Goal: Contribute content

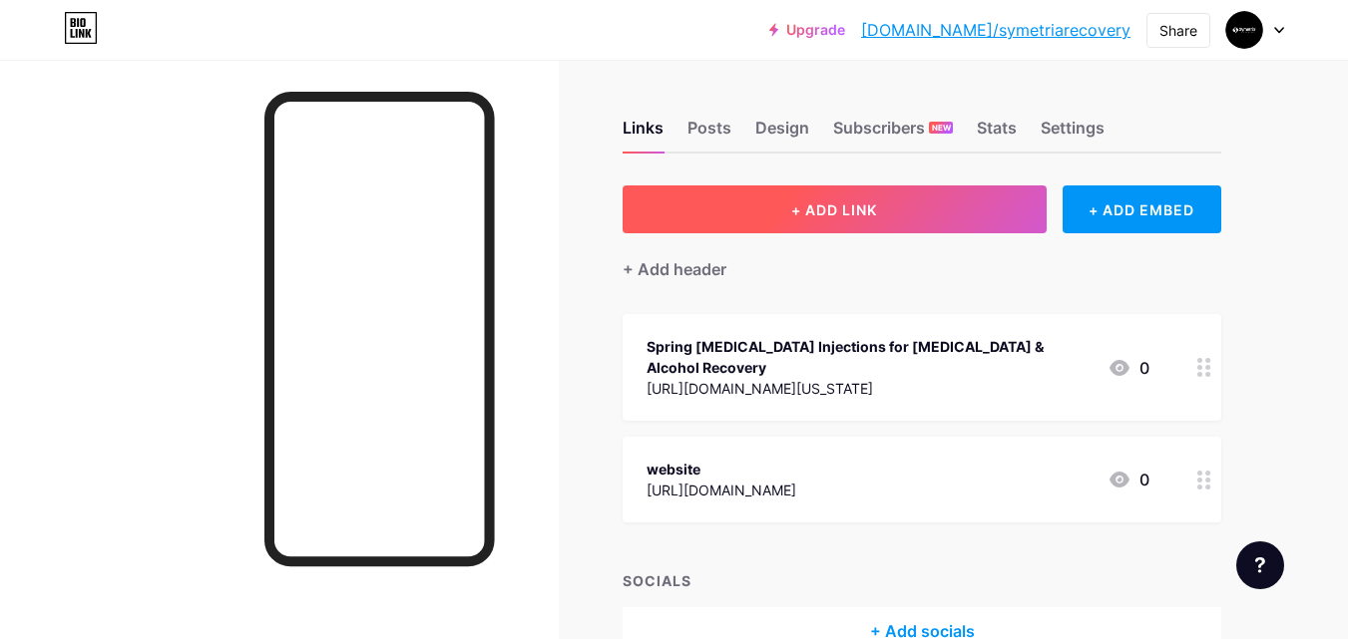
click at [845, 206] on span "+ ADD LINK" at bounding box center [834, 210] width 86 height 17
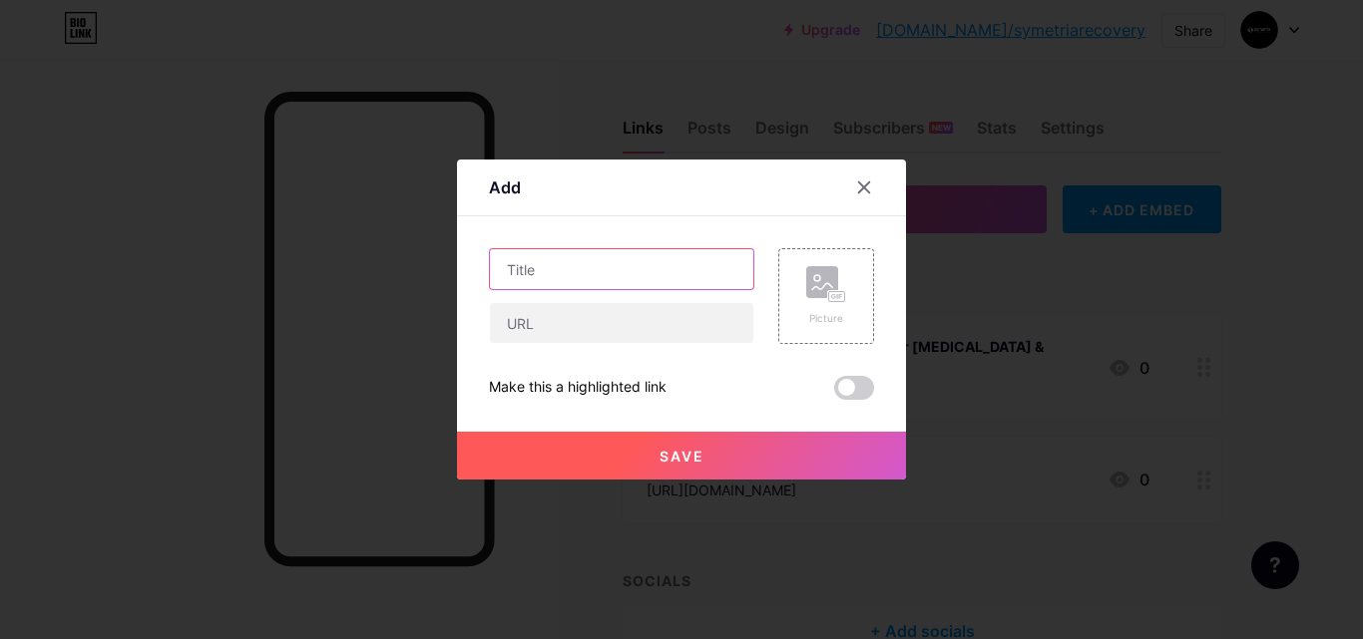
click at [513, 277] on input "text" at bounding box center [621, 269] width 263 height 40
paste input "Lewisville IOP Program – Start Recovery"
type input "Lewisville IOP Program – Start Recovery"
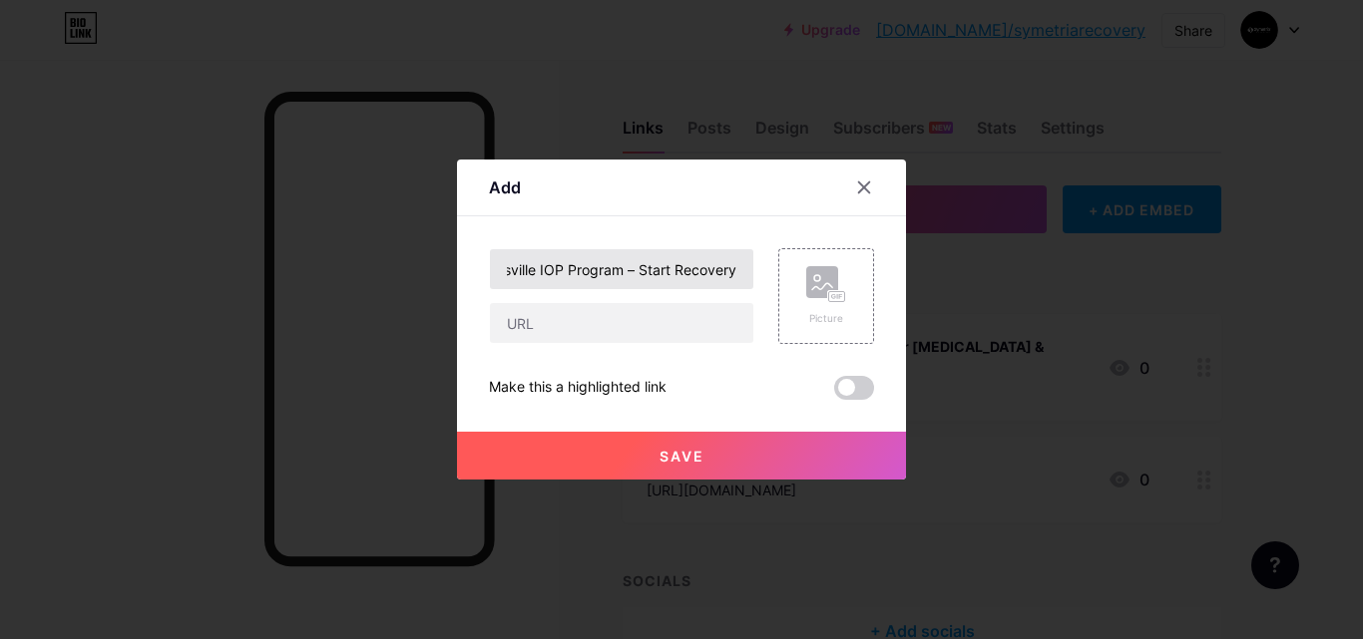
scroll to position [0, 0]
click at [556, 347] on div "Lewisville IOP Program – Start Recovery Picture Make this a highlighted link Sa…" at bounding box center [681, 324] width 385 height 152
click at [557, 338] on input "text" at bounding box center [621, 323] width 263 height 40
paste input "[URL][DOMAIN_NAME][US_STATE]"
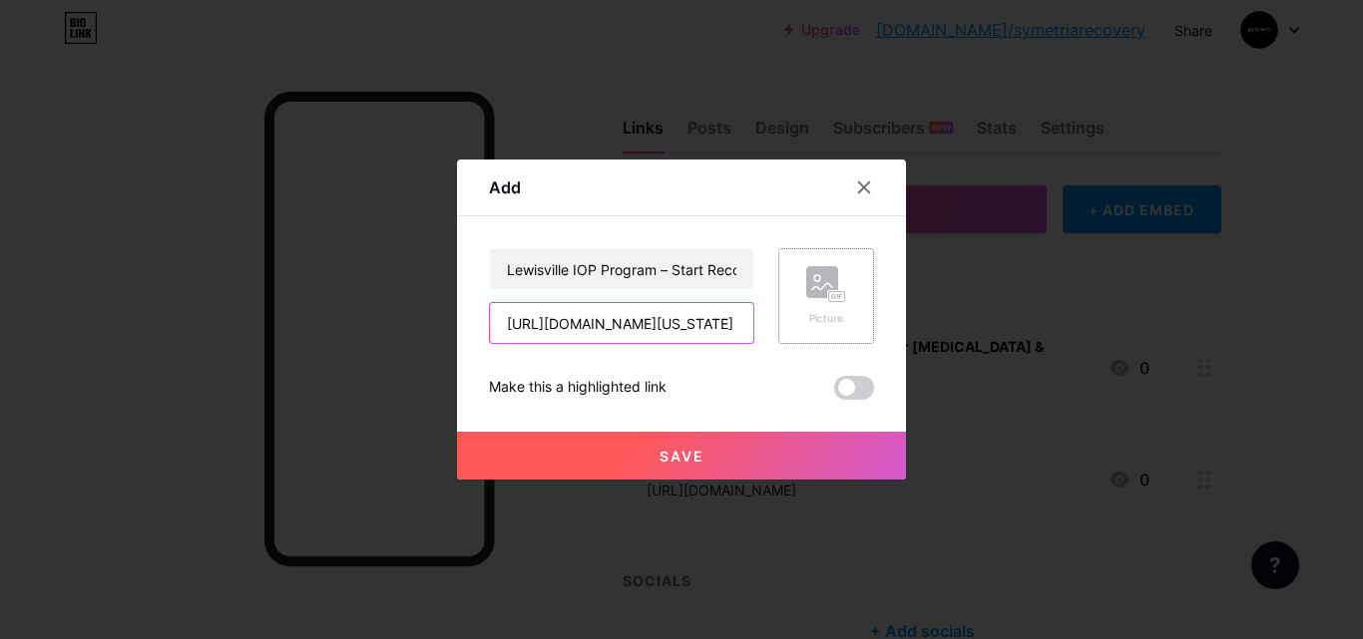
type input "[URL][DOMAIN_NAME][US_STATE]"
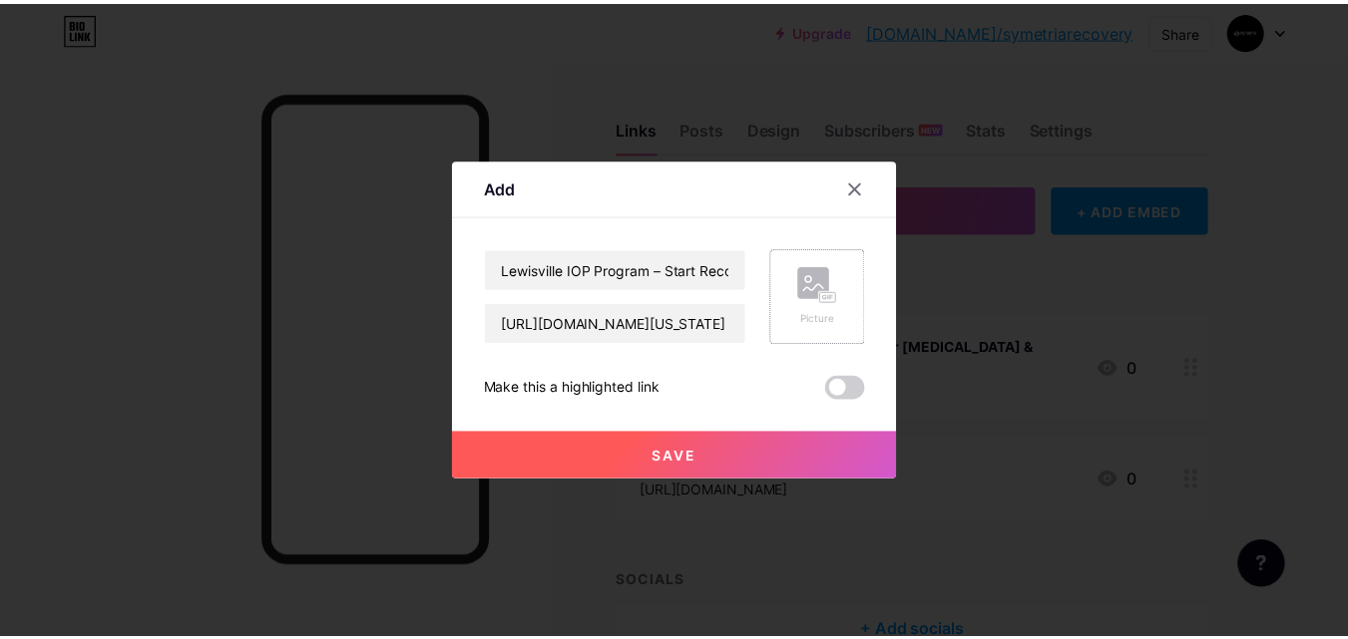
scroll to position [0, 0]
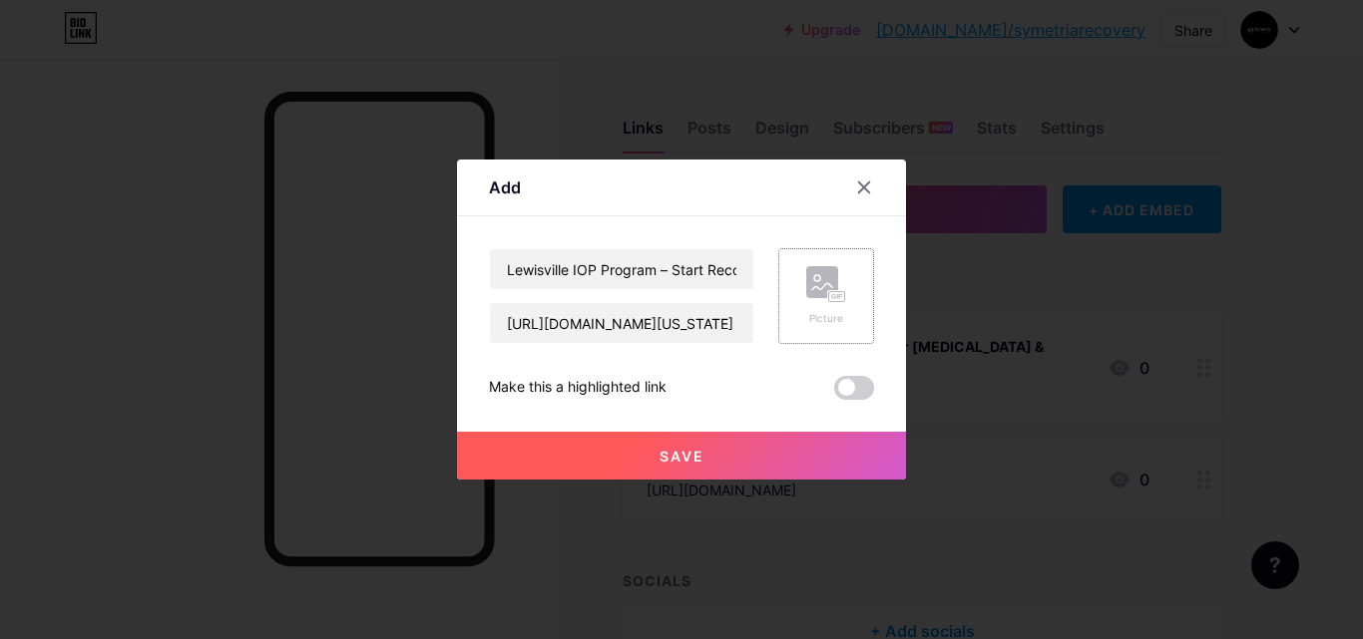
click at [836, 267] on icon at bounding box center [826, 284] width 40 height 37
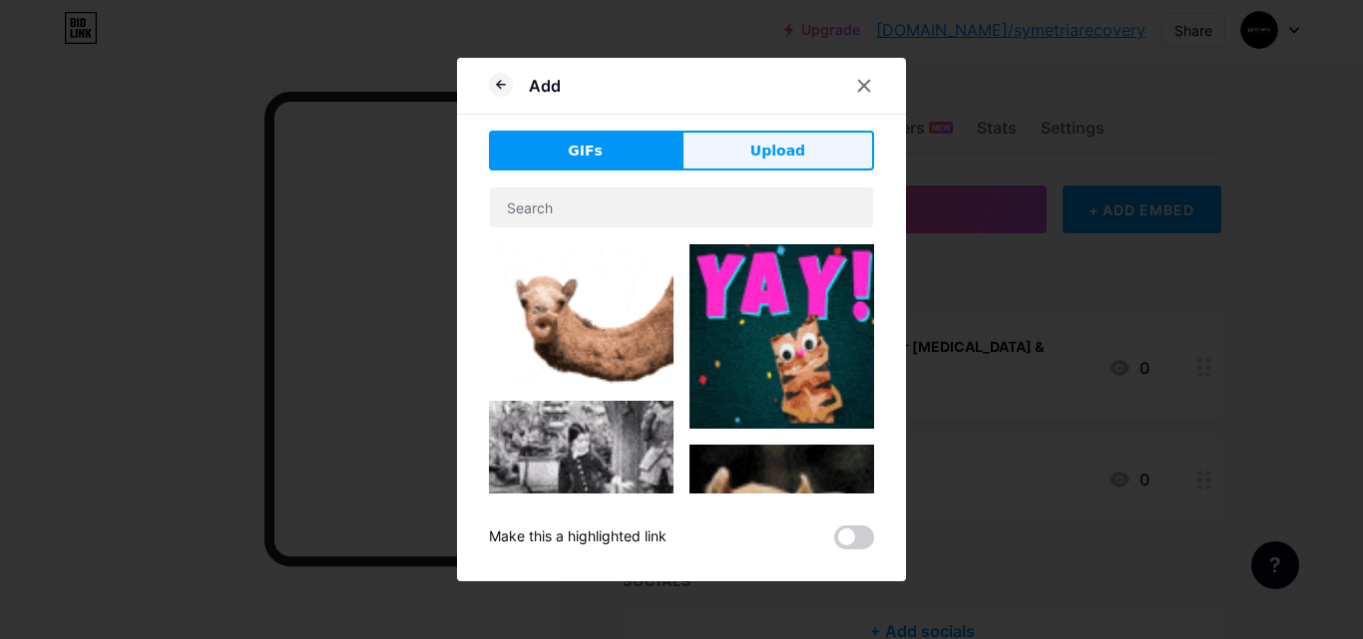
click at [778, 137] on button "Upload" at bounding box center [777, 151] width 193 height 40
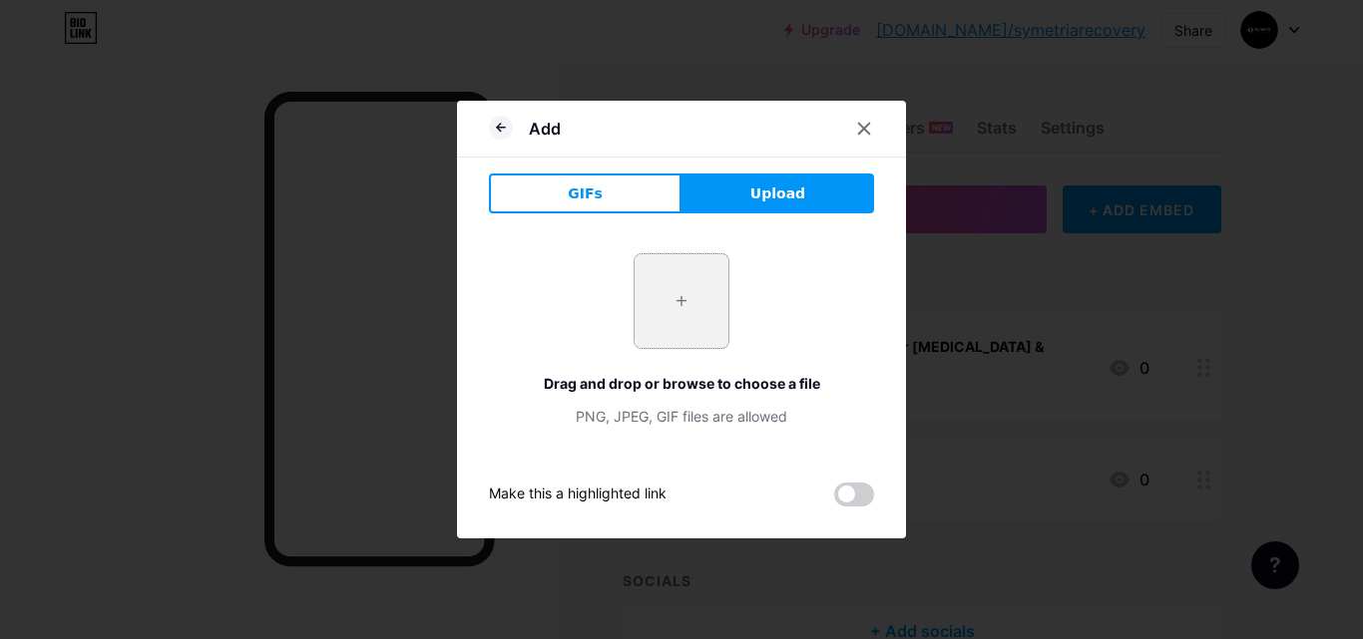
click at [639, 293] on input "file" at bounding box center [681, 301] width 94 height 94
type input "C:\fakepath\blog.jpg"
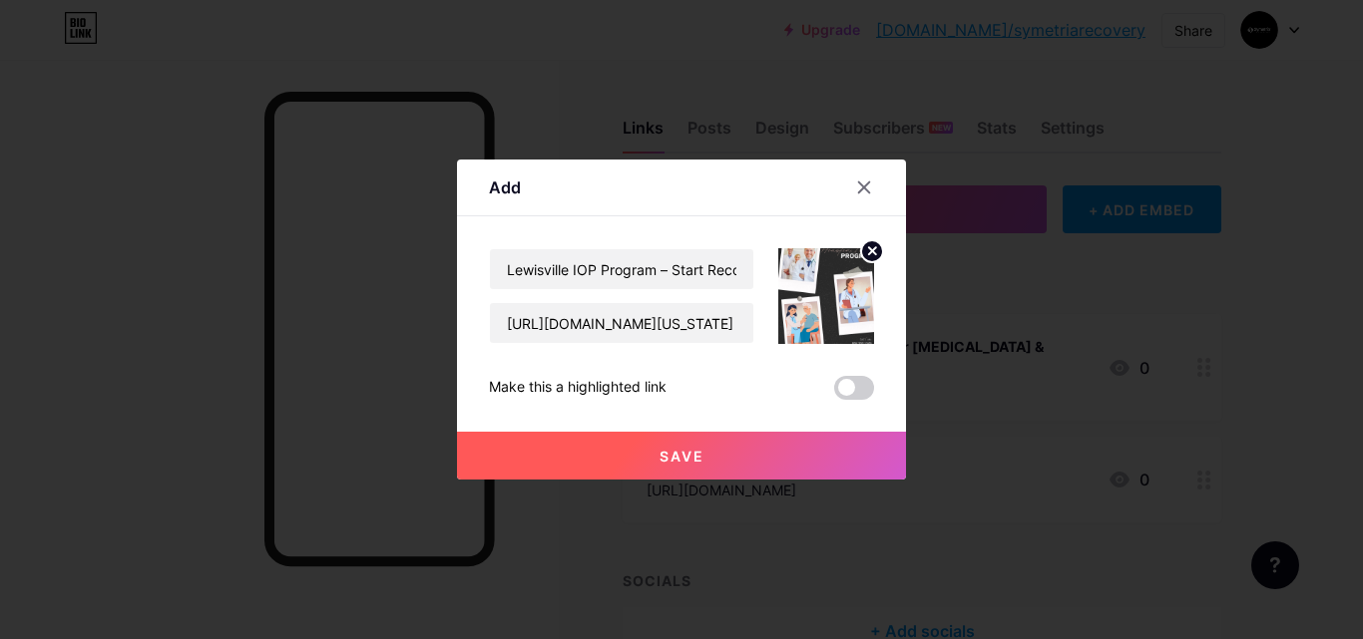
click at [539, 440] on button "Save" at bounding box center [681, 456] width 449 height 48
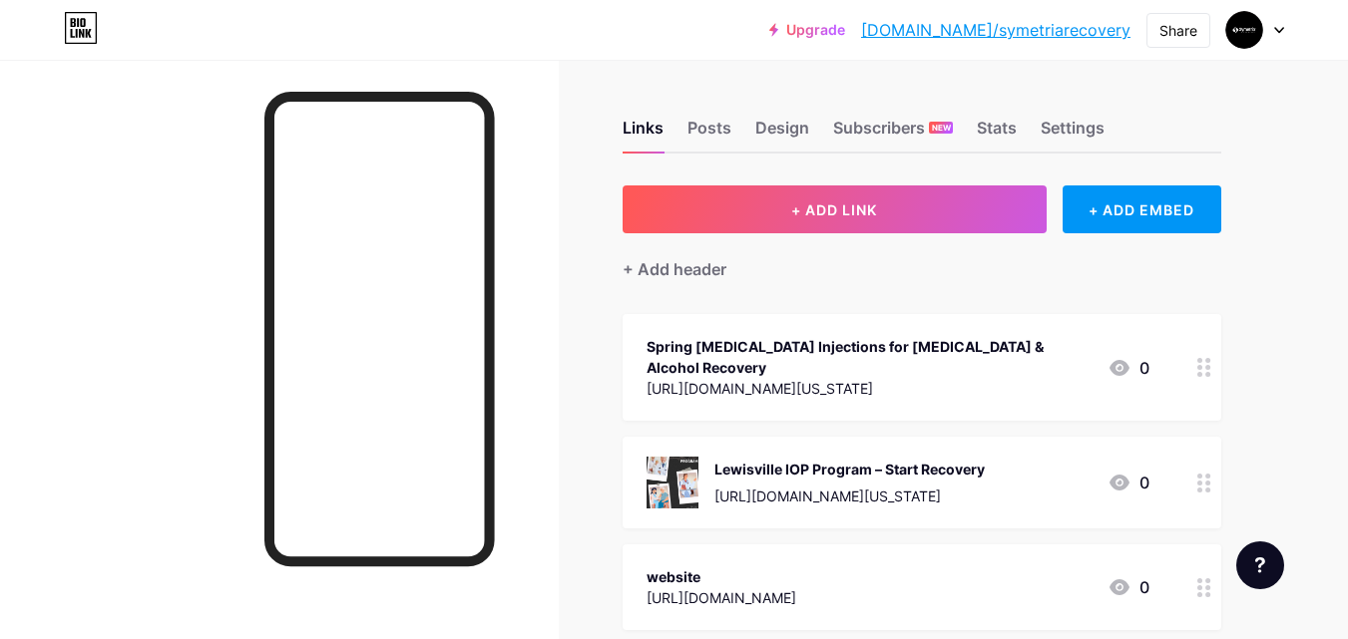
click at [654, 457] on img at bounding box center [672, 483] width 52 height 52
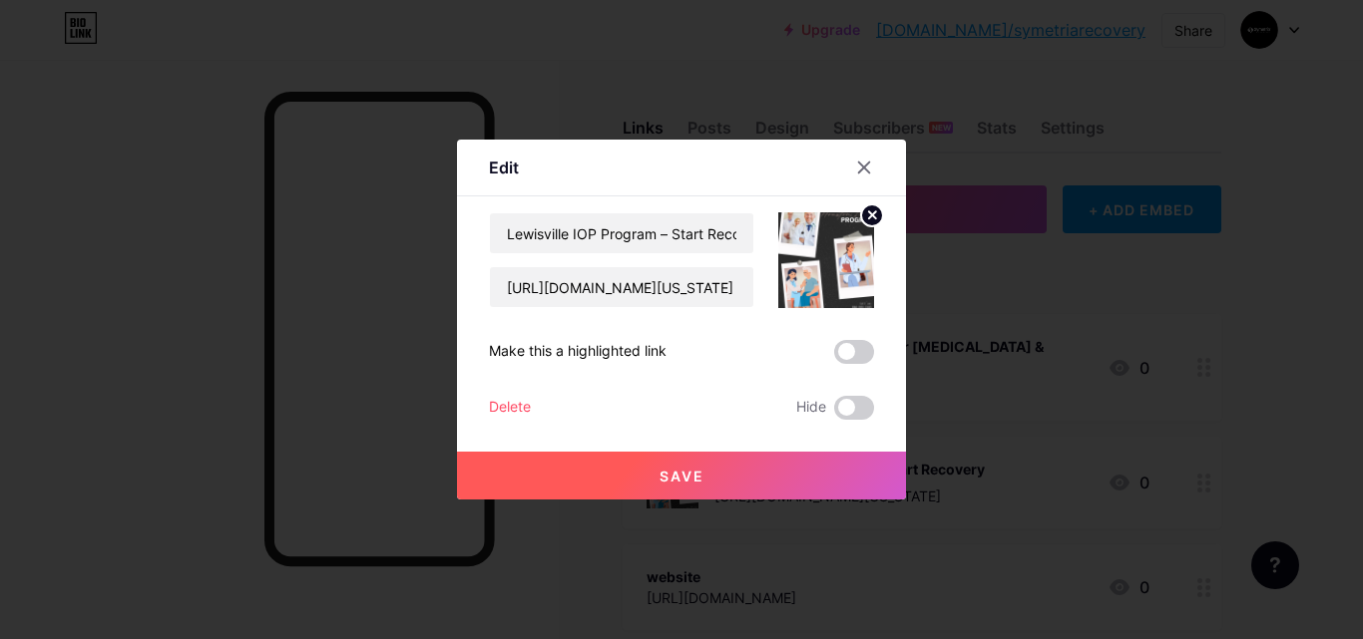
click at [854, 287] on img at bounding box center [826, 260] width 96 height 96
click at [865, 160] on div at bounding box center [864, 168] width 36 height 36
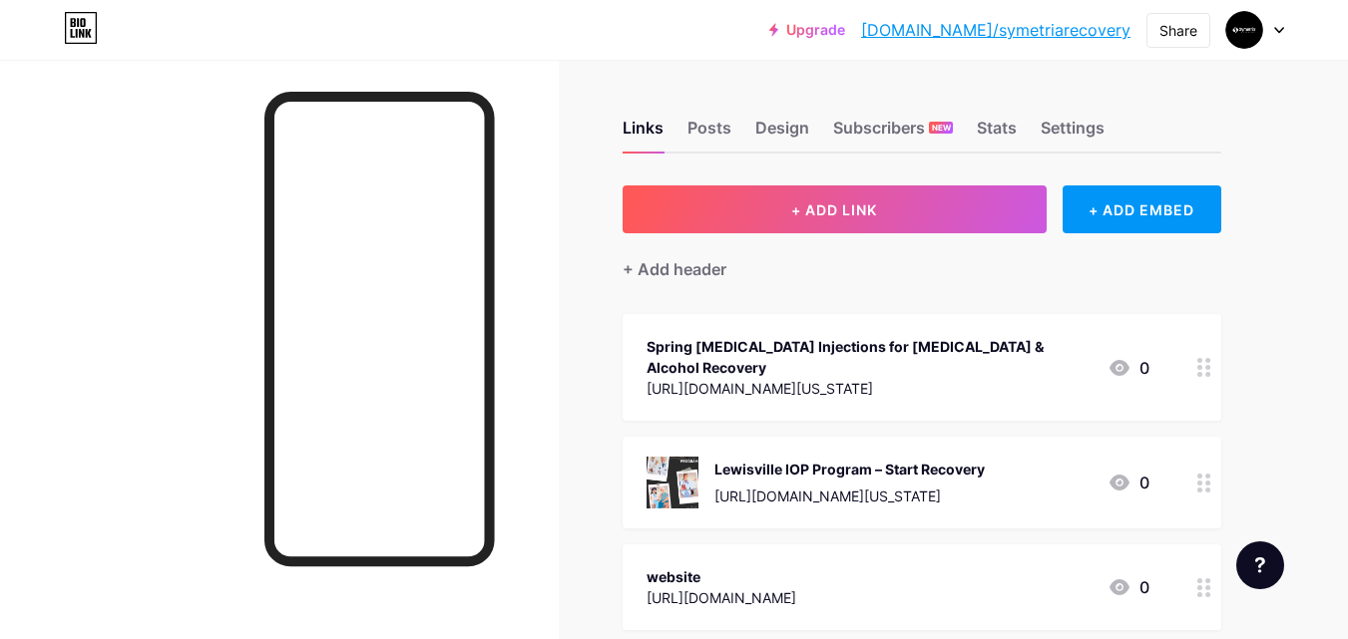
drag, startPoint x: 1224, startPoint y: 461, endPoint x: 1209, endPoint y: 418, distance: 45.4
click at [1209, 418] on div "Links Posts Design Subscribers NEW Stats Settings + ADD LINK + ADD EMBED + Add …" at bounding box center [652, 461] width 1305 height 803
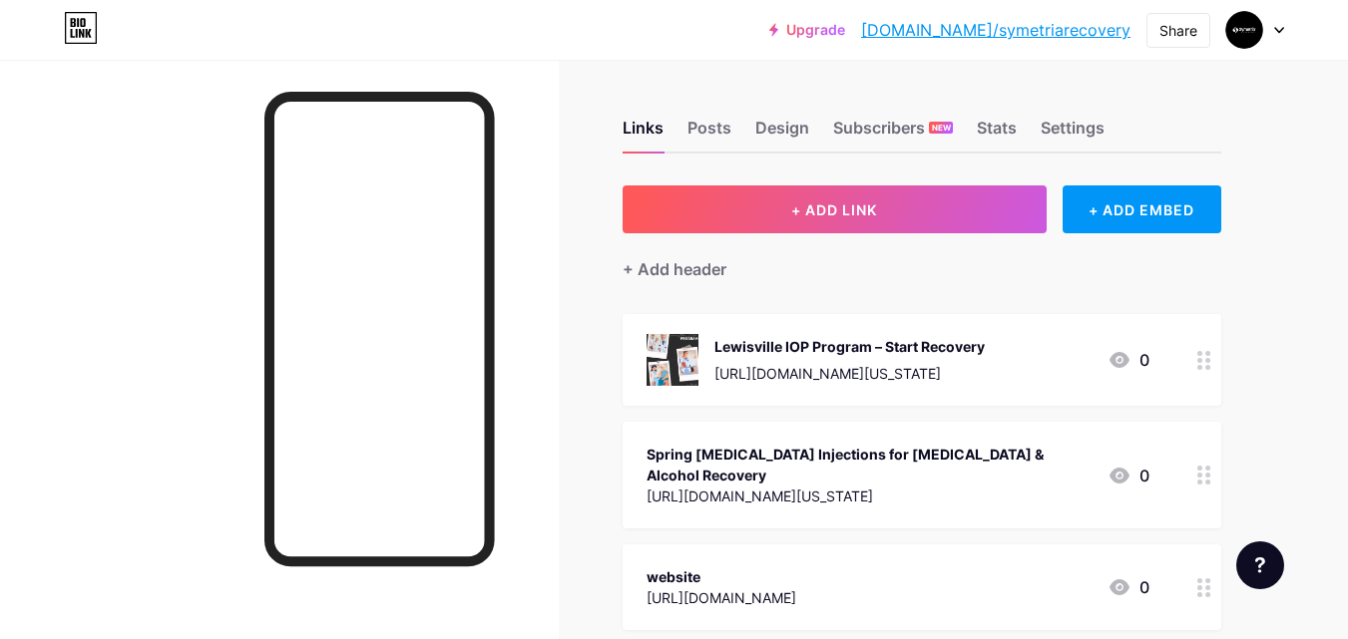
click at [674, 339] on img at bounding box center [672, 360] width 52 height 52
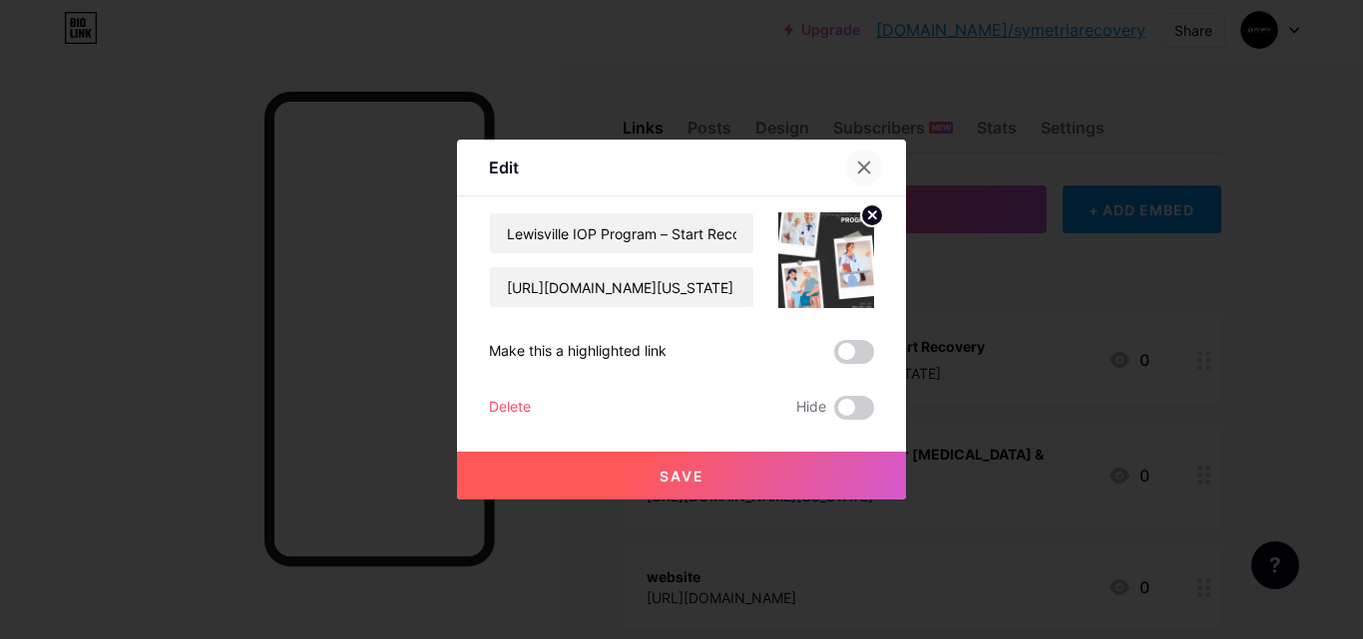
click at [863, 165] on icon at bounding box center [864, 168] width 16 height 16
